Goal: Task Accomplishment & Management: Manage account settings

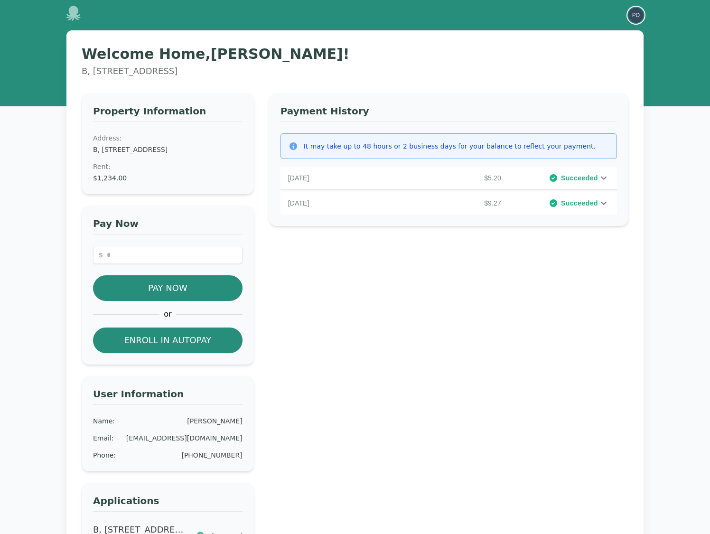
click at [630, 15] on img "button" at bounding box center [635, 15] width 15 height 15
click at [593, 30] on button "Your Profile" at bounding box center [597, 35] width 91 height 17
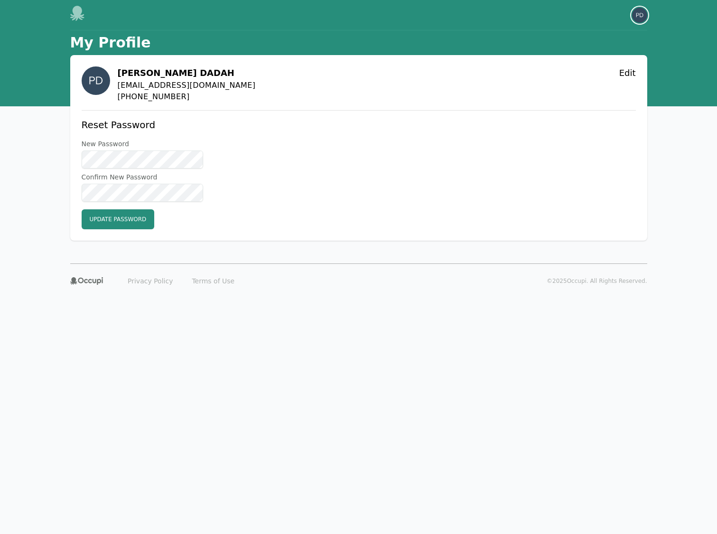
click at [642, 16] on img "button" at bounding box center [639, 15] width 15 height 15
click at [583, 56] on button "Sign out" at bounding box center [601, 52] width 91 height 17
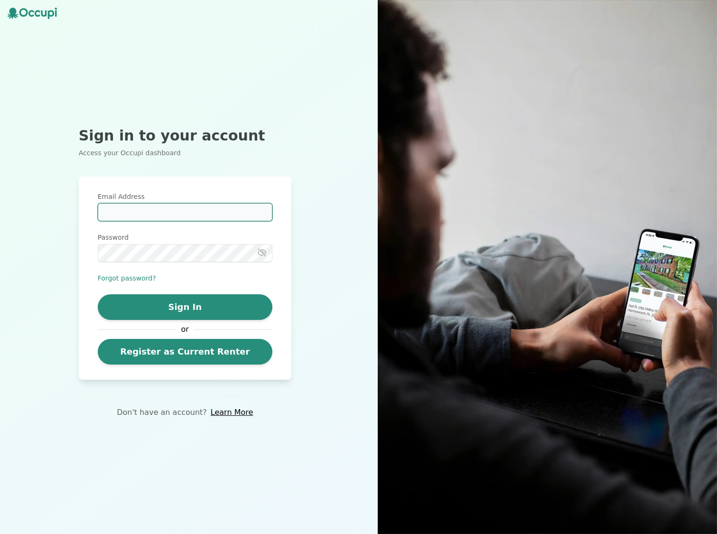
click at [169, 211] on input "Email Address" at bounding box center [185, 212] width 175 height 18
click at [194, 212] on input "Email Address" at bounding box center [185, 212] width 175 height 18
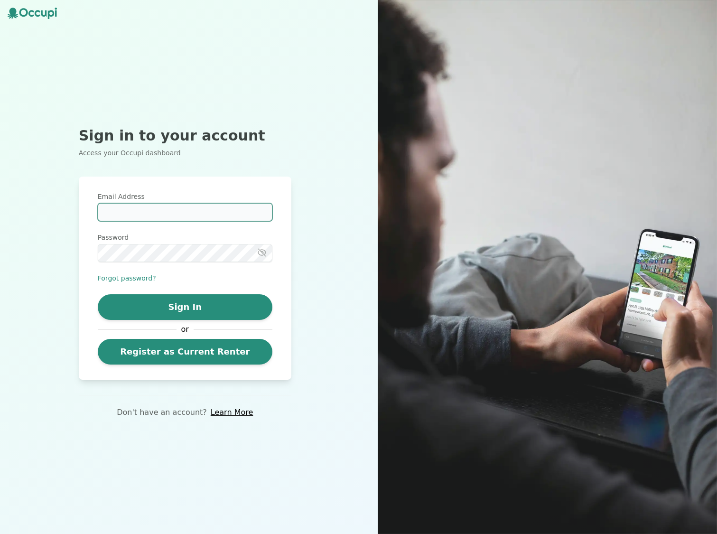
type input "**********"
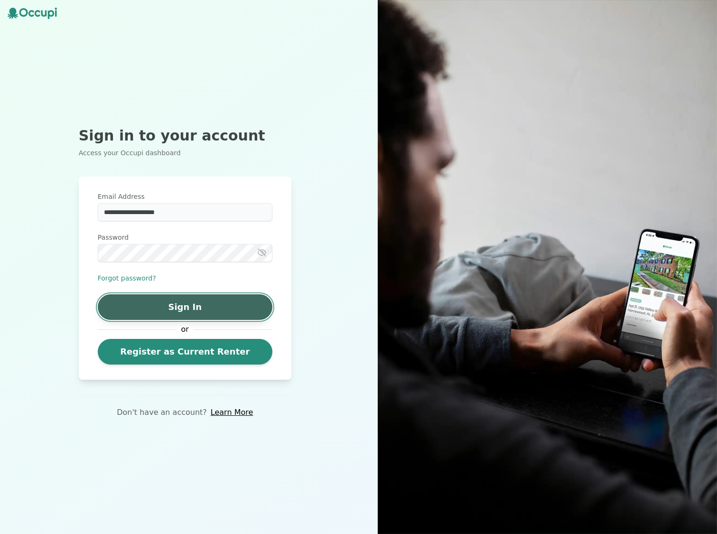
click at [181, 313] on button "Sign In" at bounding box center [185, 307] width 175 height 26
